Goal: Find specific page/section: Find specific page/section

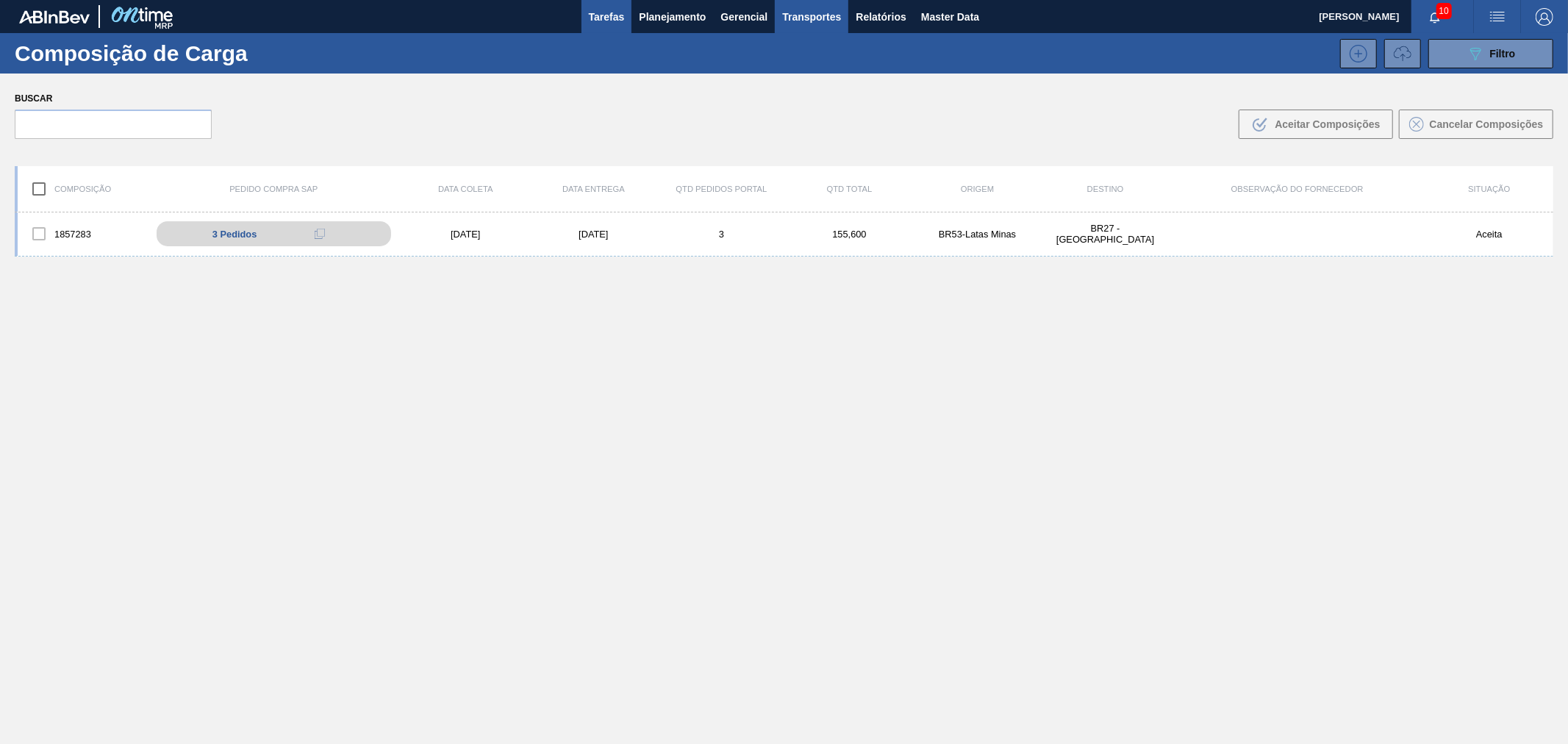
click at [592, 13] on span "Tarefas" at bounding box center [607, 17] width 36 height 18
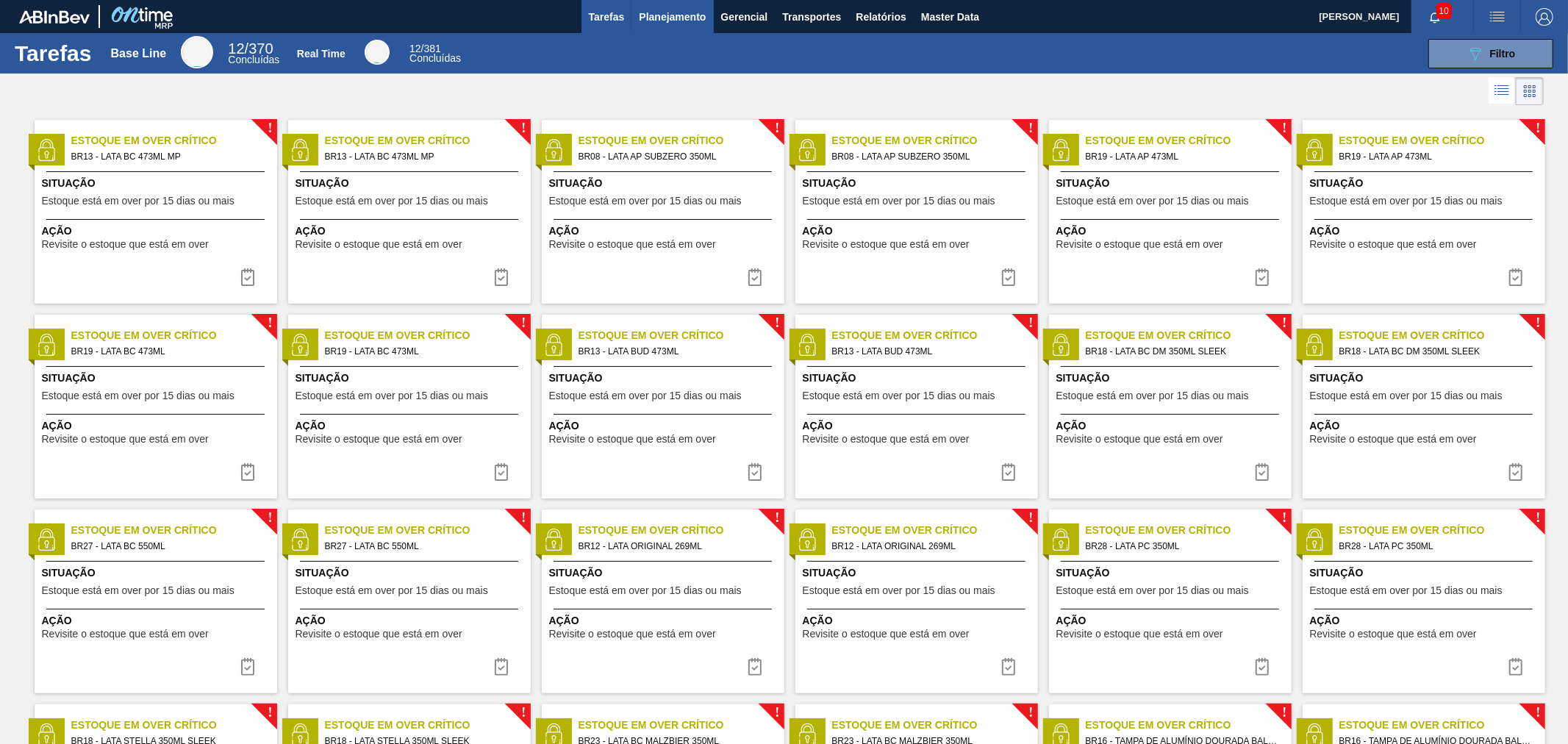
click at [664, 15] on span "Planejamento" at bounding box center [671, 17] width 67 height 18
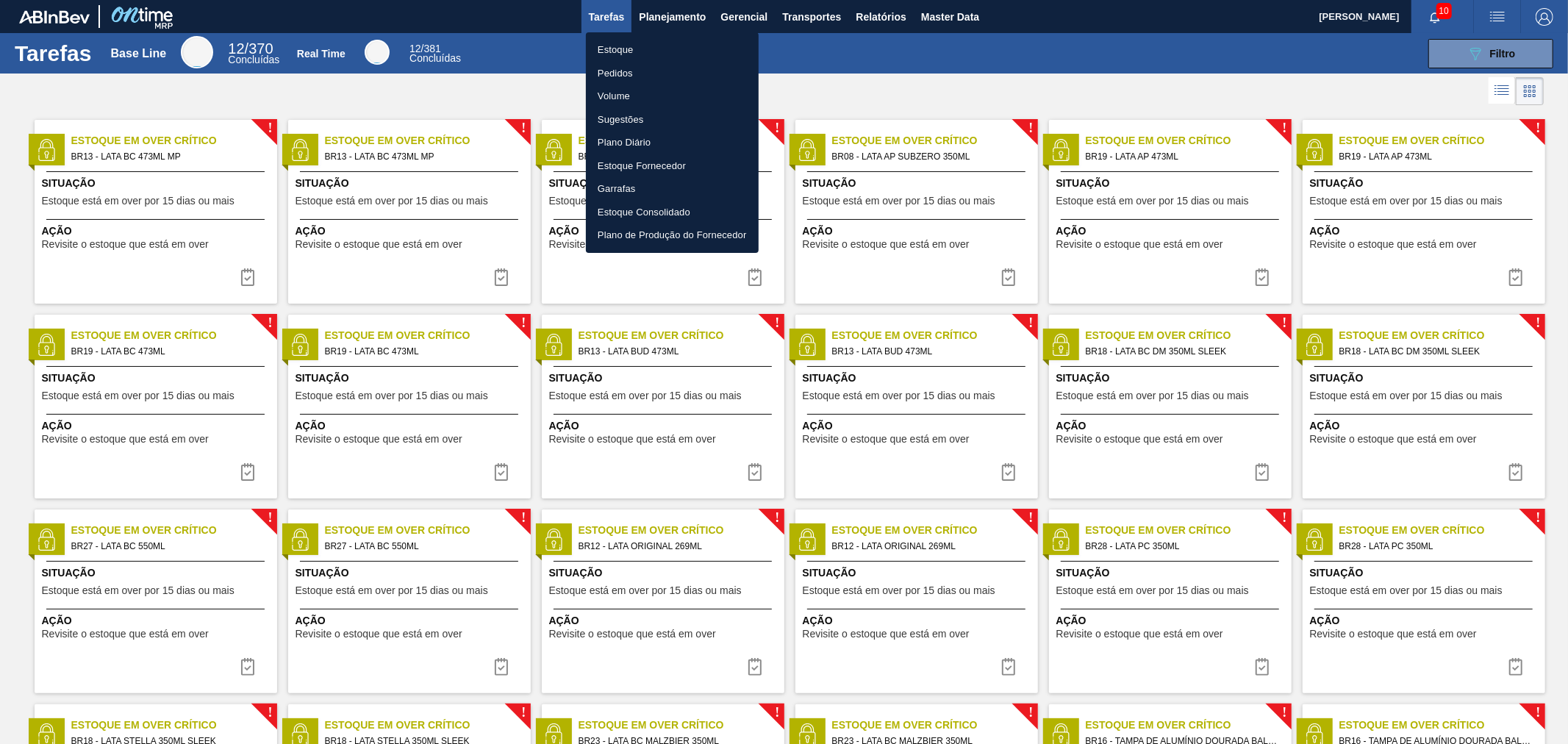
click at [849, 35] on div at bounding box center [784, 372] width 1568 height 744
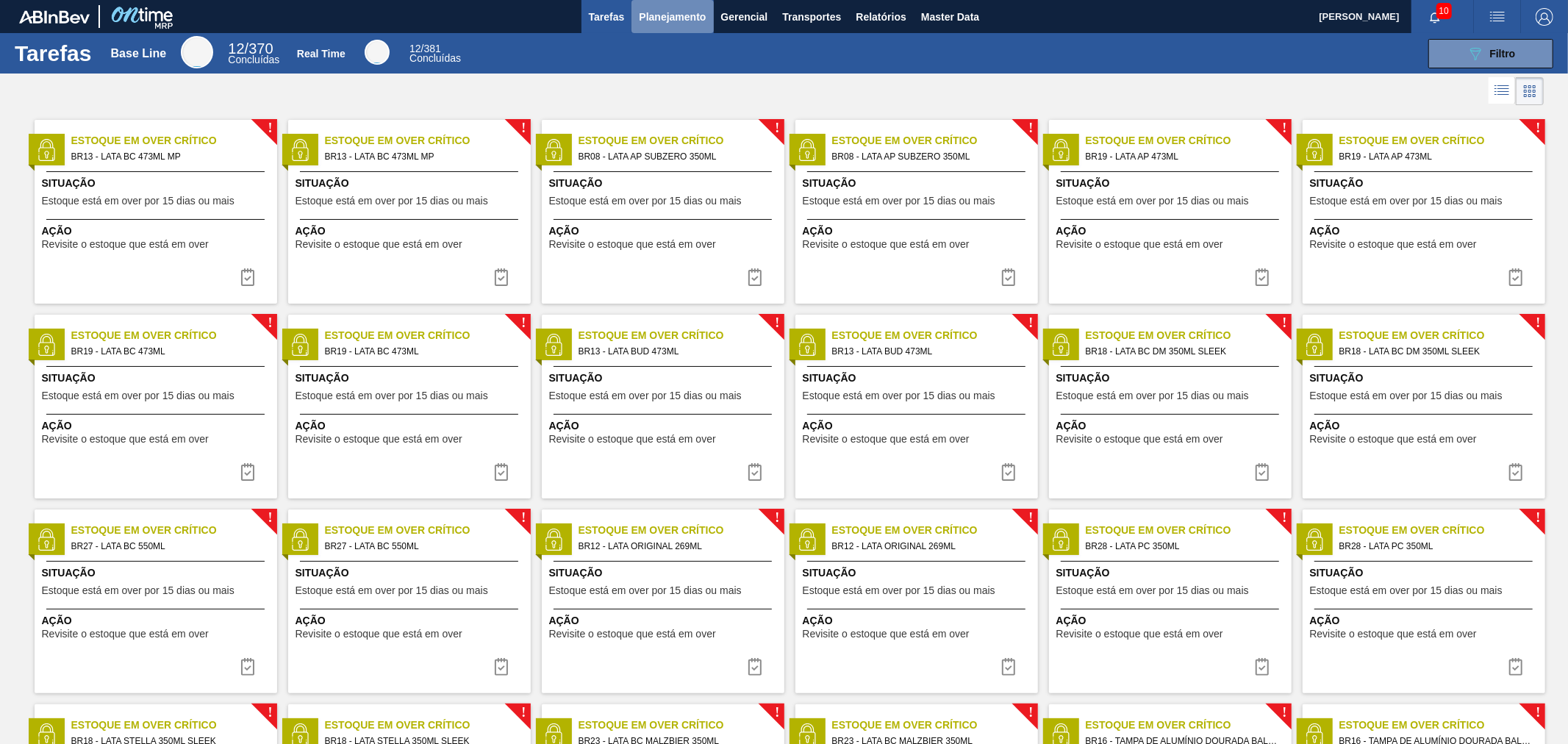
click at [670, 20] on span "Planejamento" at bounding box center [671, 17] width 67 height 18
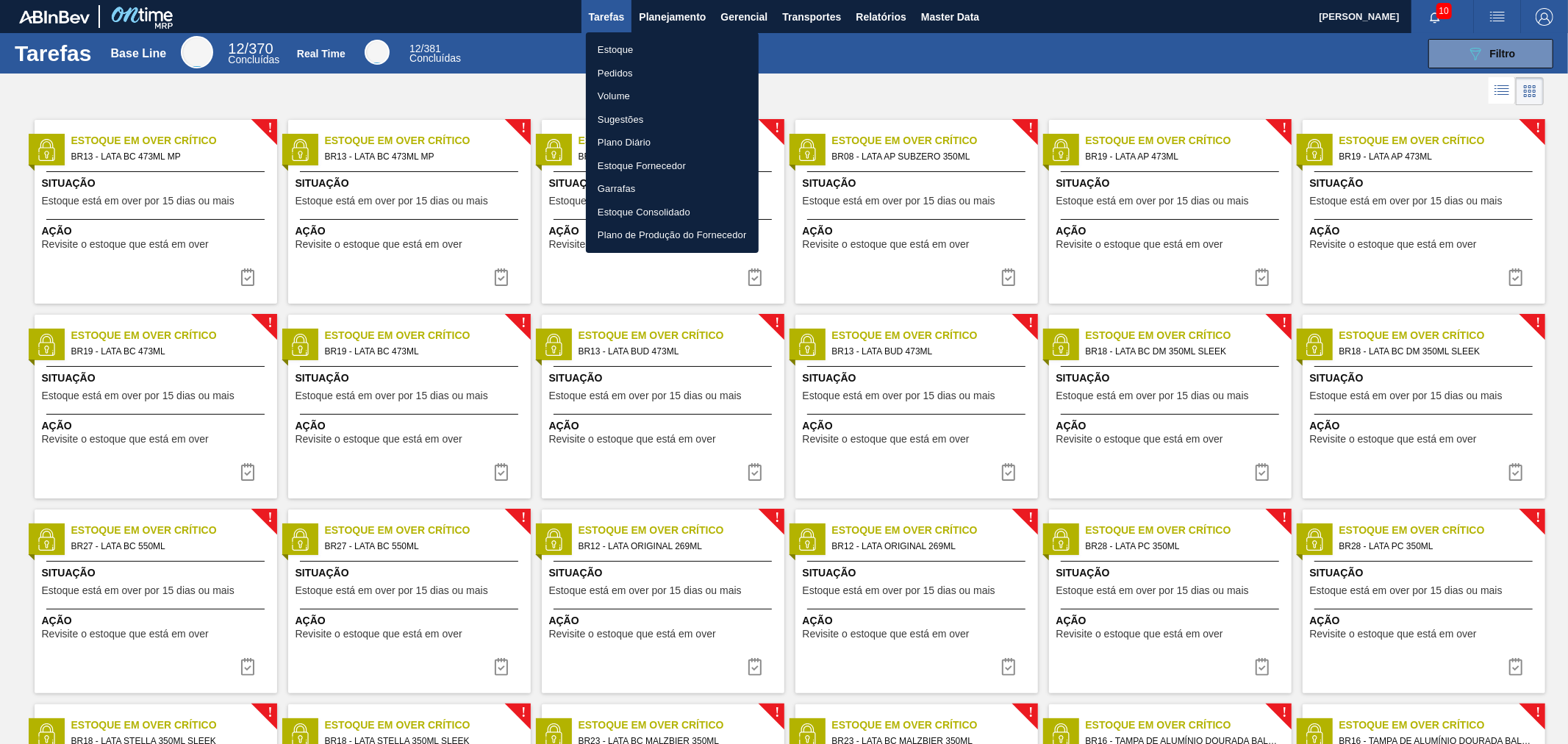
click at [655, 135] on li "Plano Diário" at bounding box center [672, 143] width 173 height 24
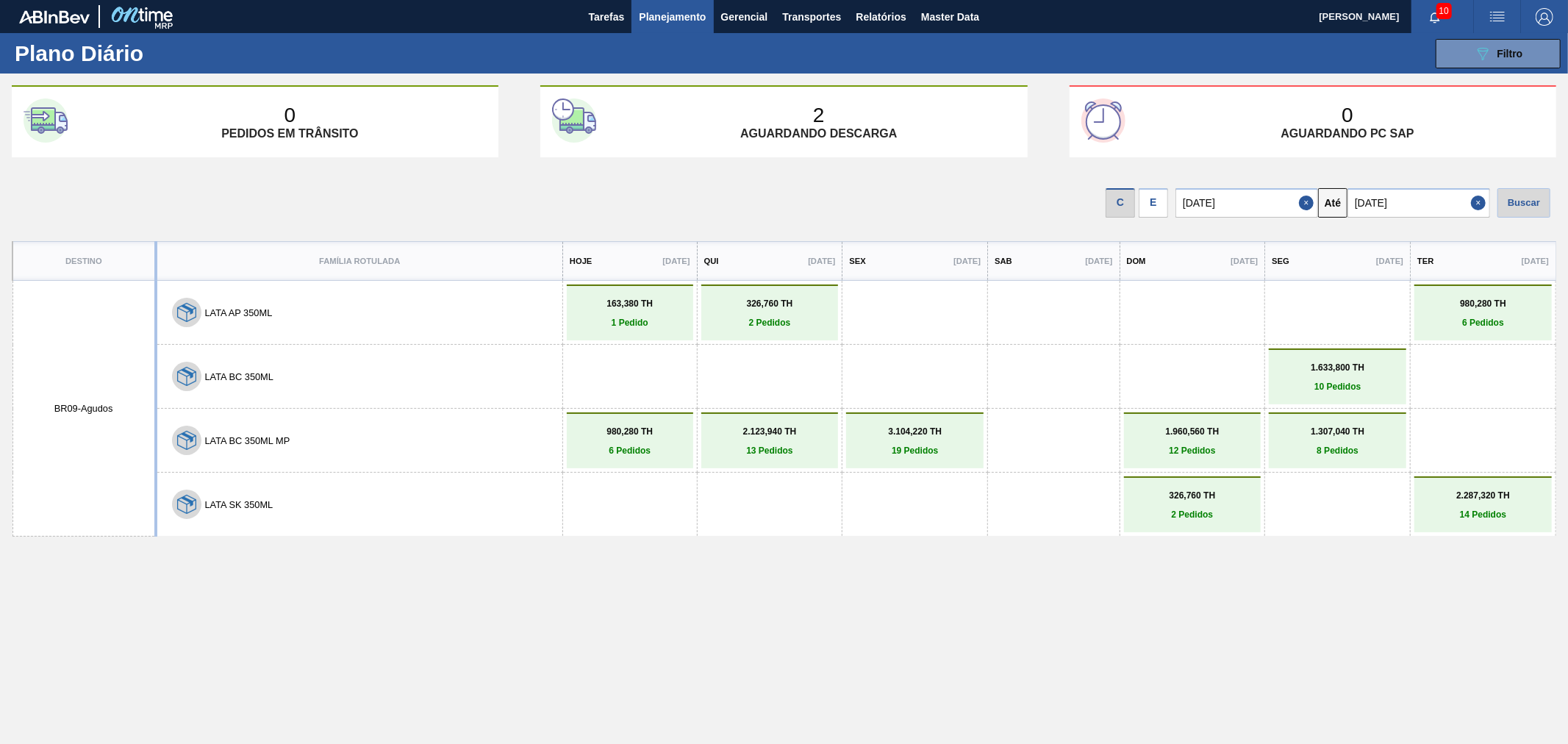
click at [830, 547] on div "Destino Família Rotulada Hoje [DATE] [DATE] [DATE] [DATE] [DATE] [DATE] [DATE] …" at bounding box center [784, 522] width 1544 height 564
